Goal: Task Accomplishment & Management: Manage account settings

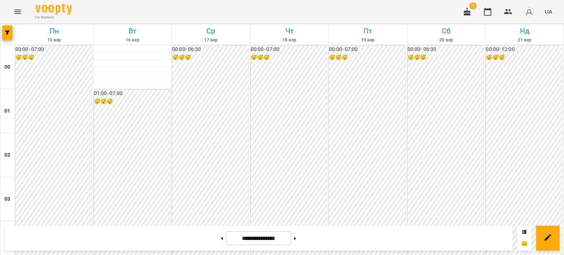
scroll to position [881, 0]
click at [18, 8] on icon "Menu" at bounding box center [17, 11] width 9 height 9
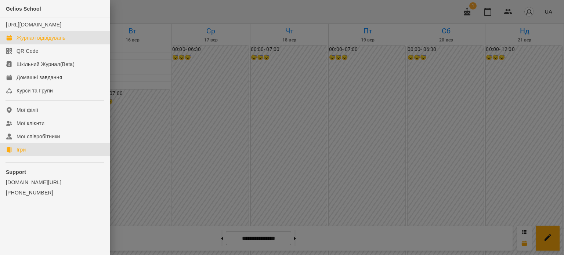
click at [26, 154] on div "Ігри" at bounding box center [21, 149] width 9 height 7
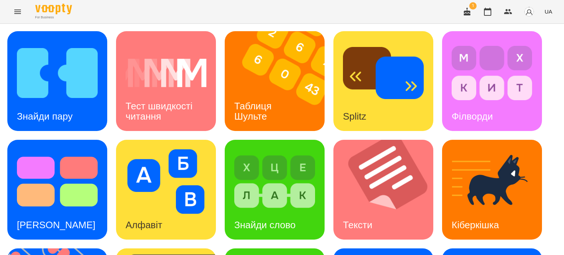
scroll to position [184, 0]
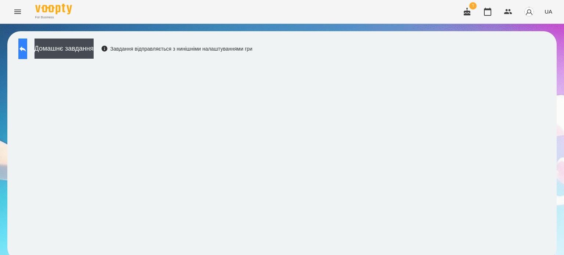
click at [27, 46] on icon at bounding box center [22, 48] width 9 height 9
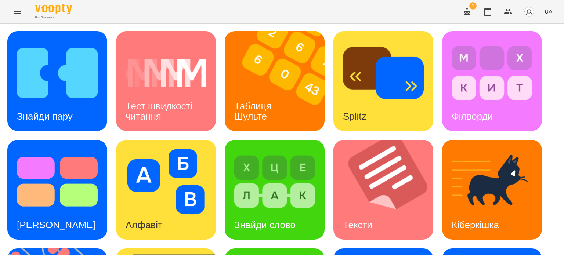
scroll to position [209, 0]
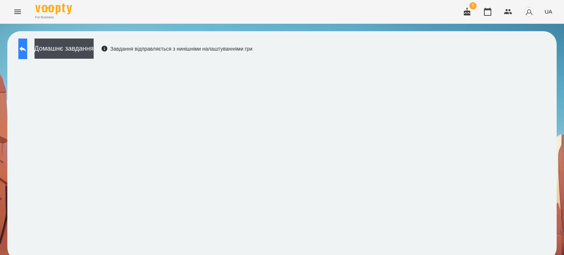
click at [27, 47] on icon at bounding box center [22, 48] width 9 height 9
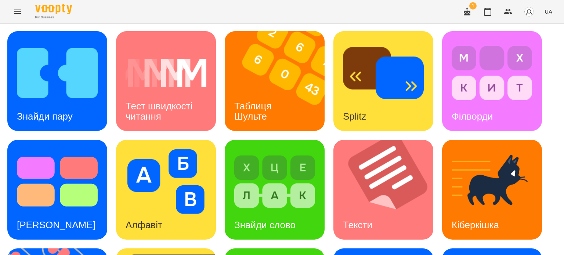
scroll to position [209, 0]
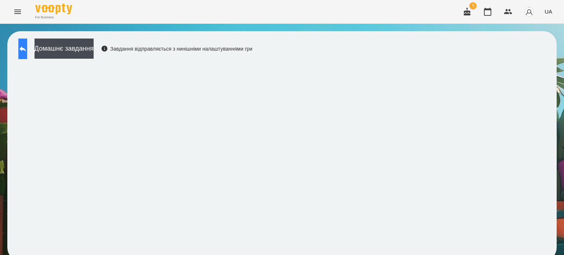
click at [27, 47] on icon at bounding box center [22, 48] width 9 height 9
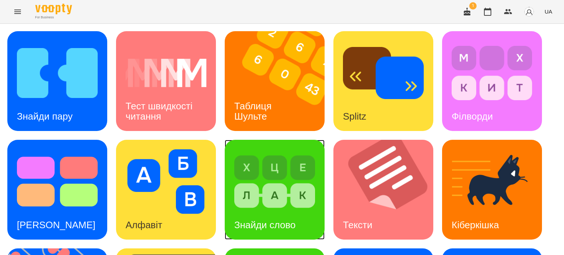
click at [265, 205] on img at bounding box center [274, 182] width 81 height 65
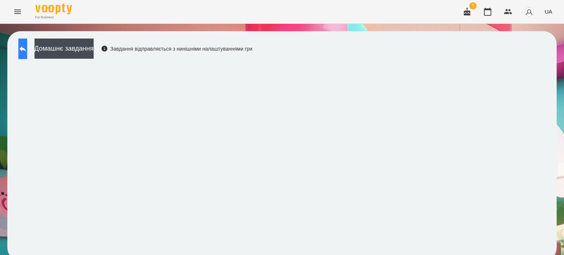
click at [27, 47] on icon at bounding box center [22, 48] width 9 height 9
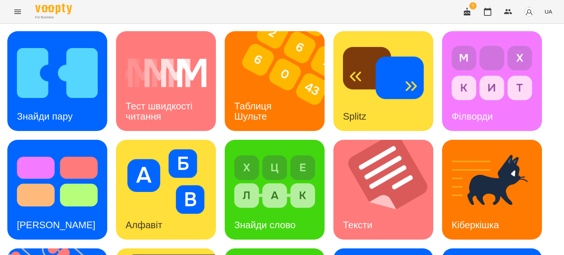
scroll to position [110, 0]
click at [266, 211] on div "Знайди слово" at bounding box center [265, 225] width 80 height 29
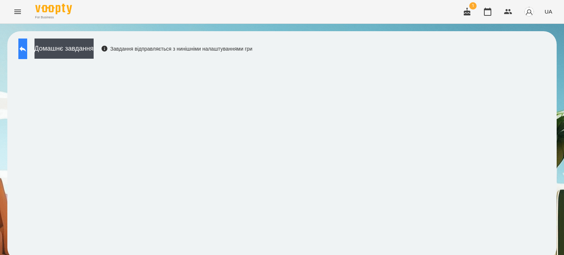
click at [27, 47] on icon at bounding box center [22, 48] width 9 height 9
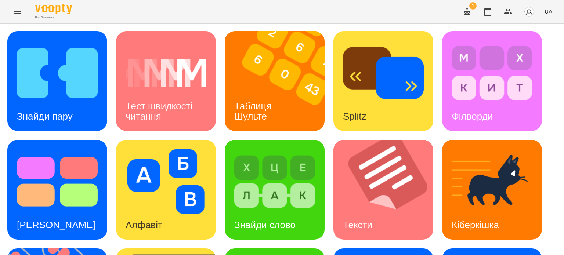
scroll to position [209, 0]
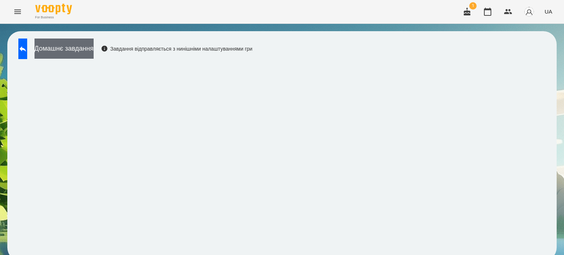
click at [93, 49] on button "Домашнє завдання" at bounding box center [64, 49] width 59 height 20
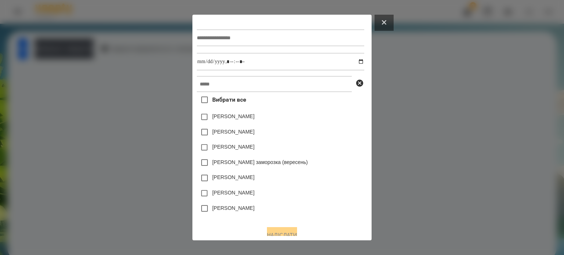
click at [394, 24] on button at bounding box center [384, 23] width 19 height 16
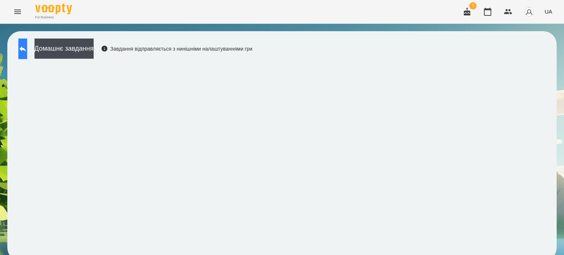
click at [26, 50] on icon at bounding box center [22, 49] width 7 height 6
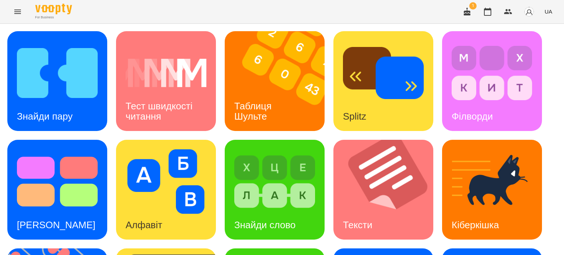
click at [17, 10] on icon "Menu" at bounding box center [17, 12] width 7 height 4
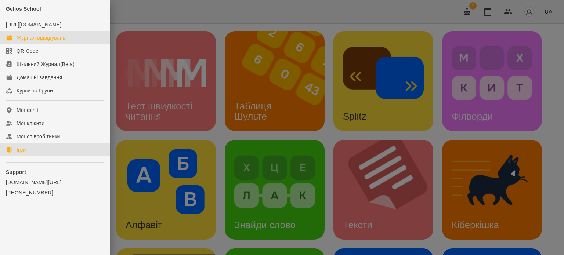
click at [44, 42] on div "Журнал відвідувань" at bounding box center [41, 37] width 49 height 7
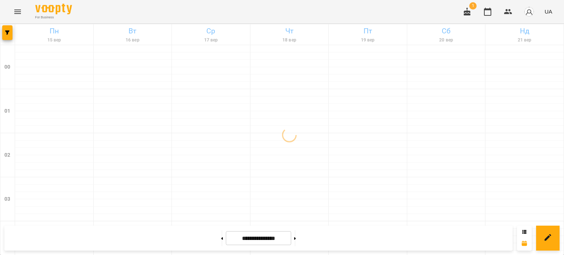
scroll to position [881, 0]
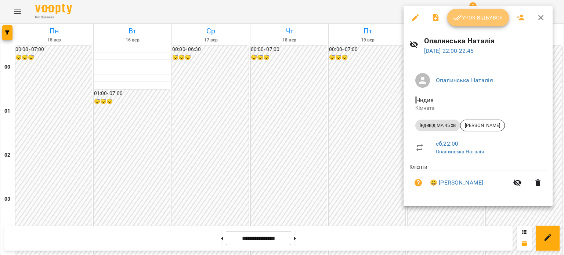
click at [479, 18] on span "Урок відбувся" at bounding box center [478, 17] width 50 height 9
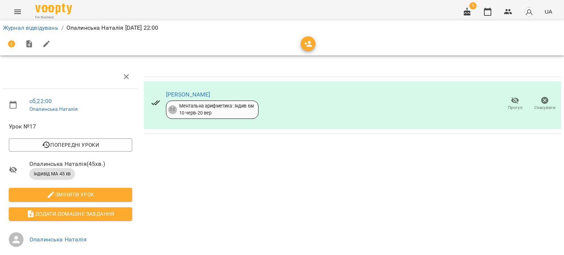
click at [16, 10] on icon "Menu" at bounding box center [17, 12] width 7 height 4
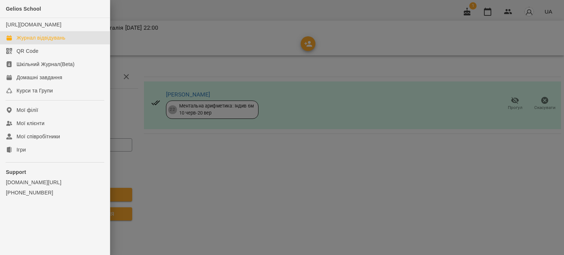
click at [31, 42] on div "Журнал відвідувань" at bounding box center [41, 37] width 49 height 7
